Goal: Information Seeking & Learning: Learn about a topic

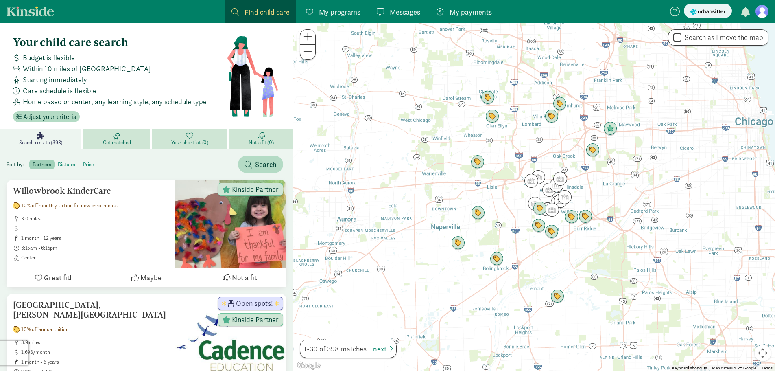
click at [80, 165] on label "distance" at bounding box center [88, 164] width 17 height 10
click at [58, 161] on input "distance" at bounding box center [58, 161] width 0 height 0
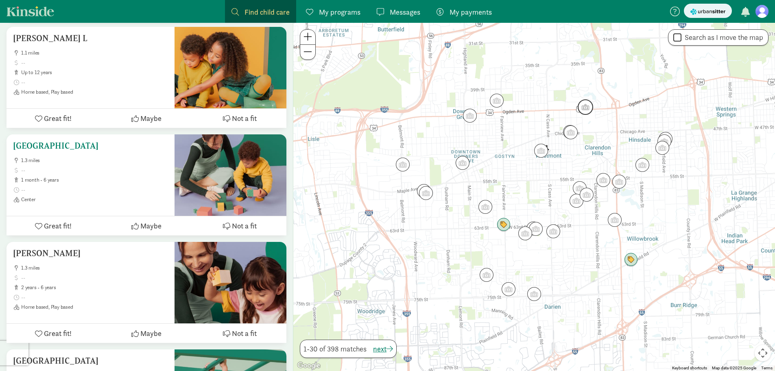
scroll to position [488, 0]
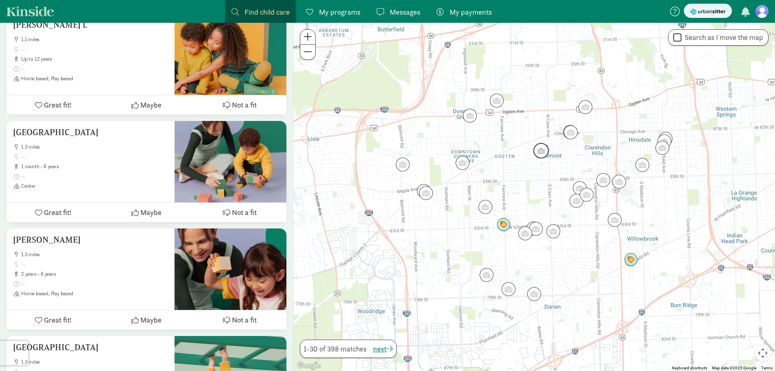
click at [543, 151] on img "Click to see details" at bounding box center [541, 151] width 22 height 22
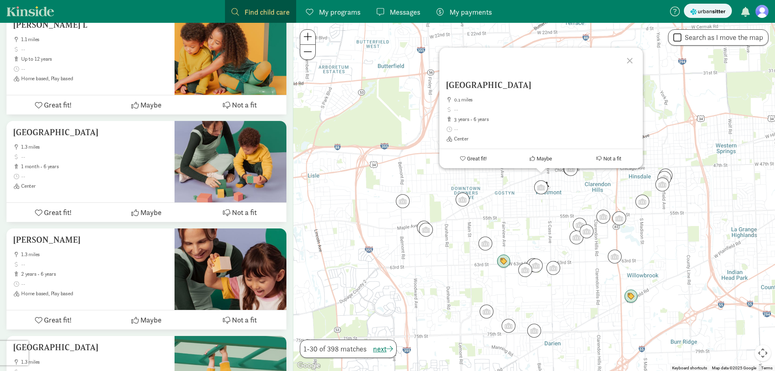
click at [677, 37] on input "Search as I move the map" at bounding box center [677, 37] width 8 height 11
checkbox input "false"
click at [632, 59] on div at bounding box center [631, 60] width 24 height 24
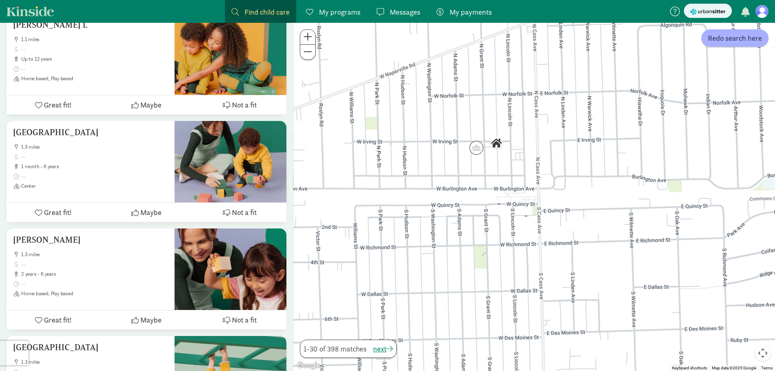
drag, startPoint x: 517, startPoint y: 136, endPoint x: 522, endPoint y: 146, distance: 11.0
click at [522, 146] on div at bounding box center [534, 197] width 482 height 348
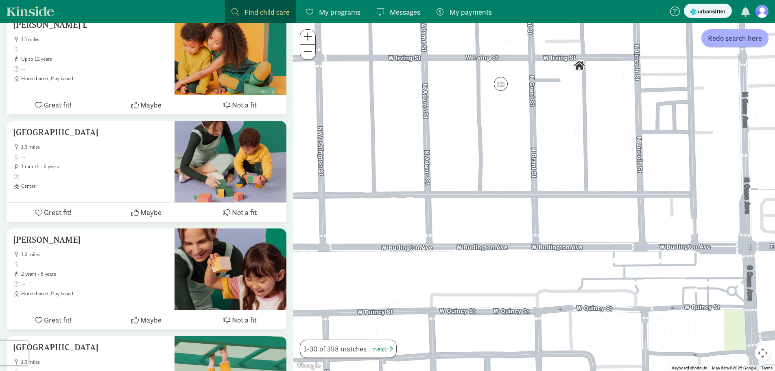
click at [579, 64] on img "Click to see details" at bounding box center [579, 65] width 20 height 20
click at [506, 84] on img "Click to see details" at bounding box center [501, 84] width 22 height 22
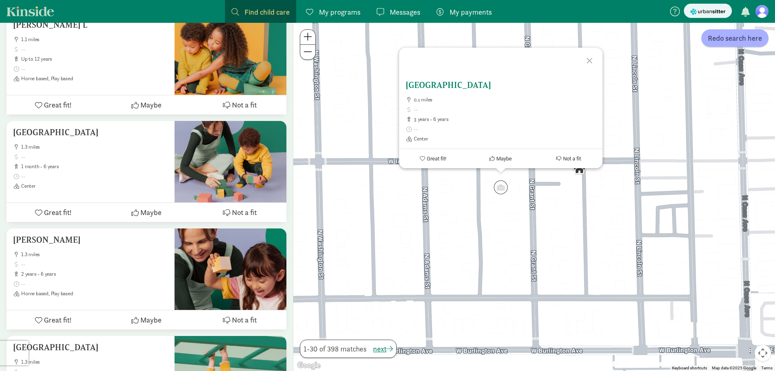
click at [467, 84] on h5 "[GEOGRAPHIC_DATA]" at bounding box center [501, 85] width 190 height 10
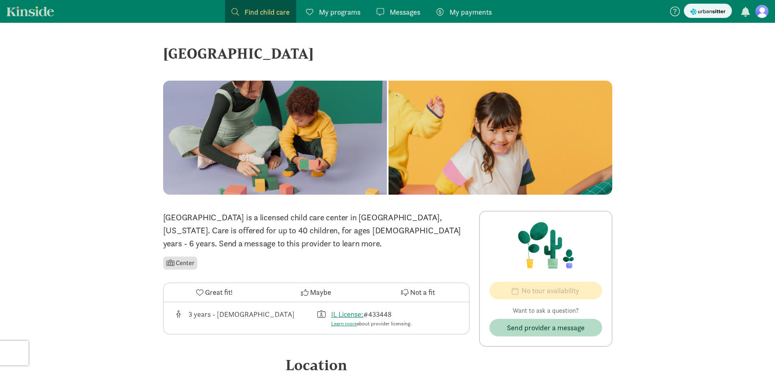
drag, startPoint x: 161, startPoint y: 52, endPoint x: 430, endPoint y: 54, distance: 268.1
click at [430, 54] on div "‹ › × BETHEL EARLY LEARNING CENTER ‹ › × [GEOGRAPHIC_DATA] is a licensed child …" at bounding box center [388, 303] width 462 height 560
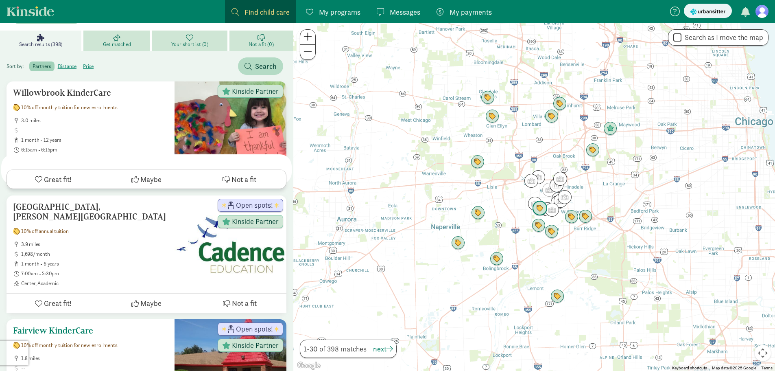
scroll to position [81, 0]
